Goal: Transaction & Acquisition: Purchase product/service

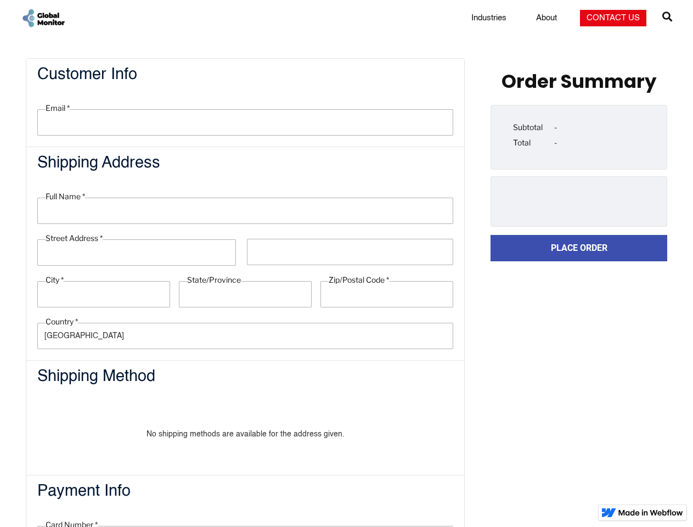
click at [579, 248] on link "Place Order" at bounding box center [579, 248] width 177 height 26
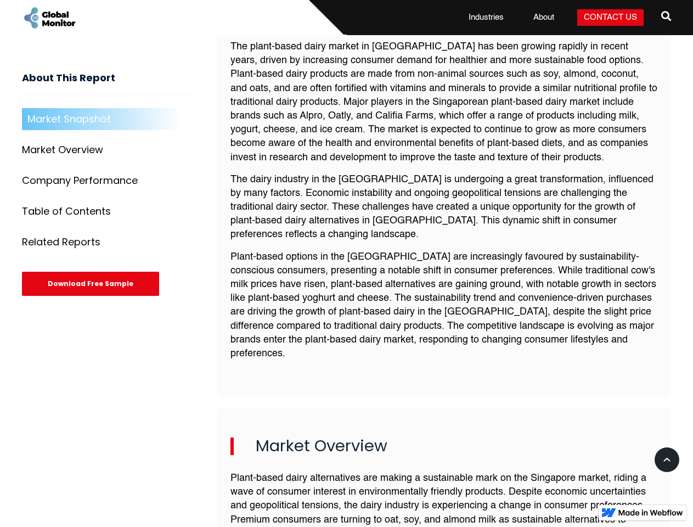
scroll to position [424, 0]
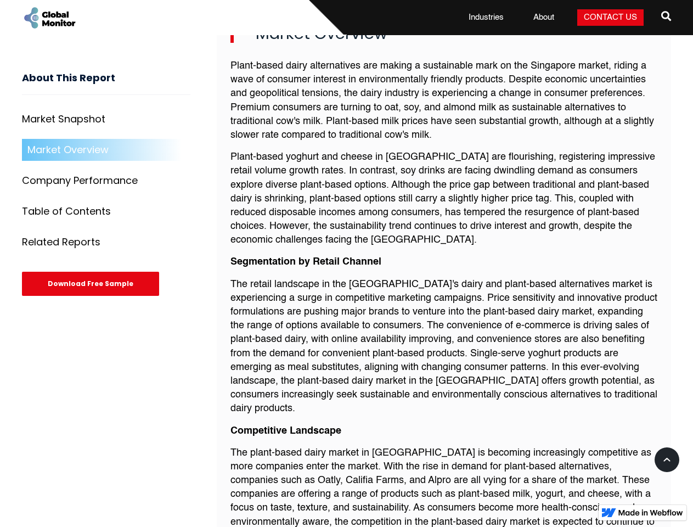
scroll to position [836, 0]
